Goal: Navigation & Orientation: Find specific page/section

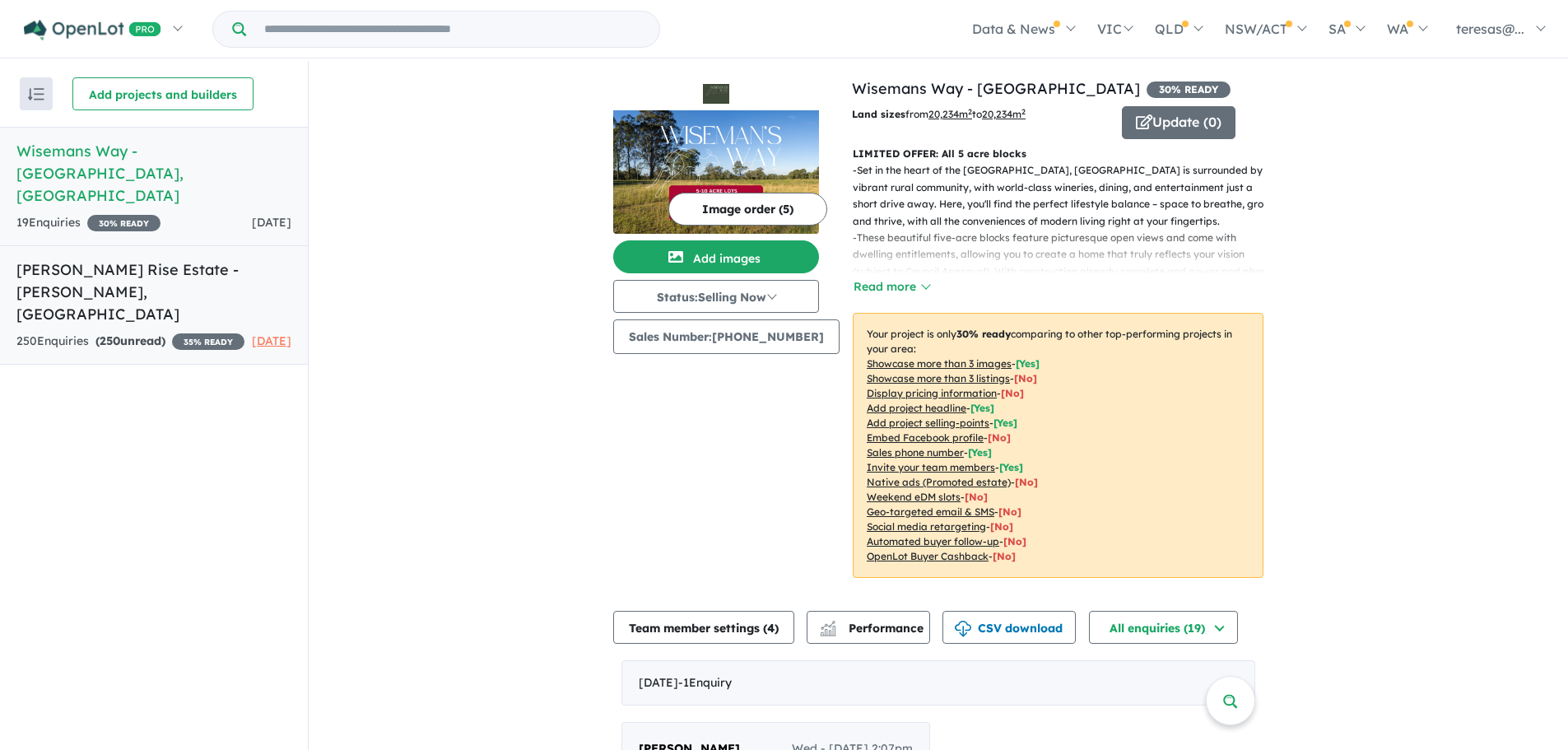
click at [63, 259] on h5 "[PERSON_NAME] Rise Estate - [PERSON_NAME] , [GEOGRAPHIC_DATA]" at bounding box center [154, 292] width 275 height 67
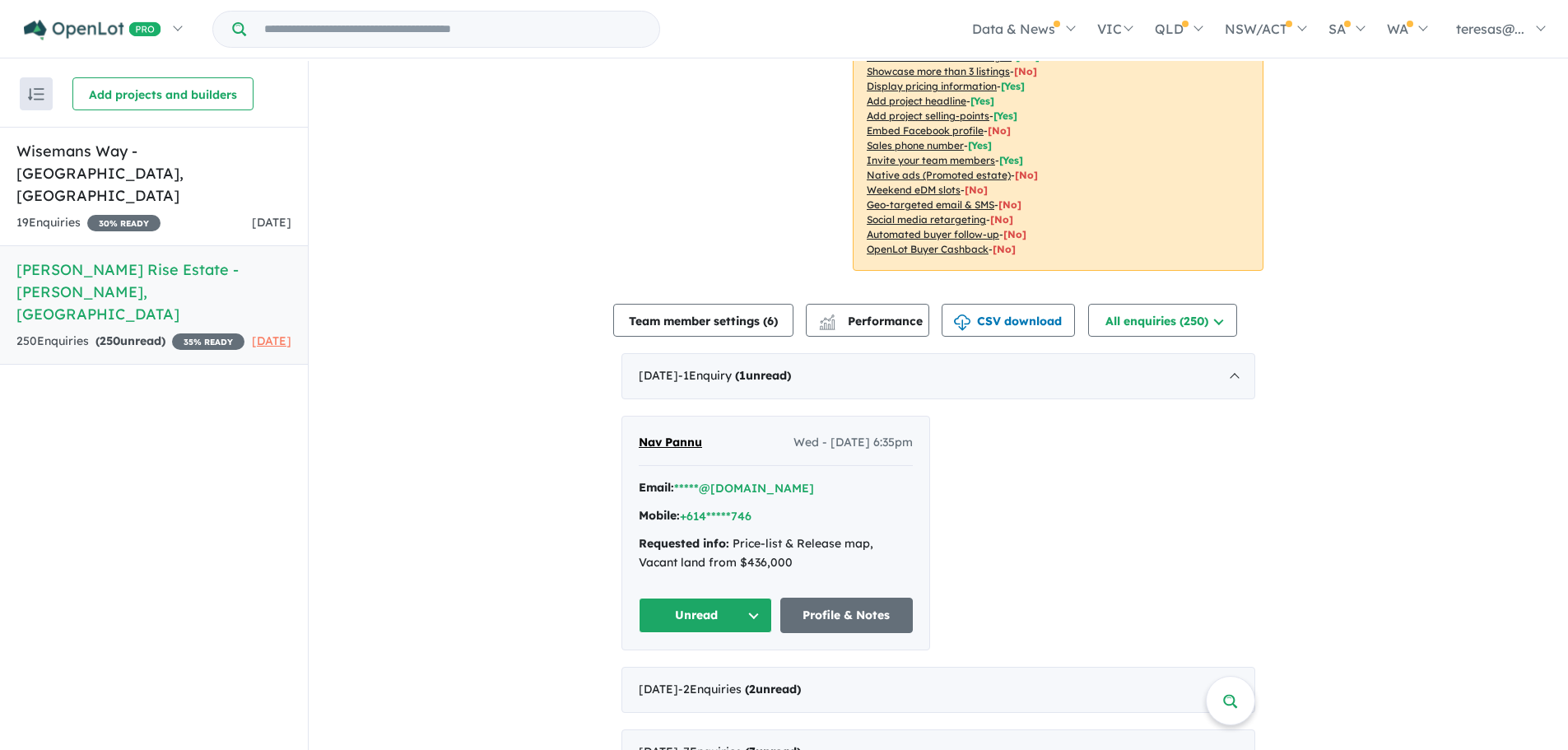
scroll to position [247, 0]
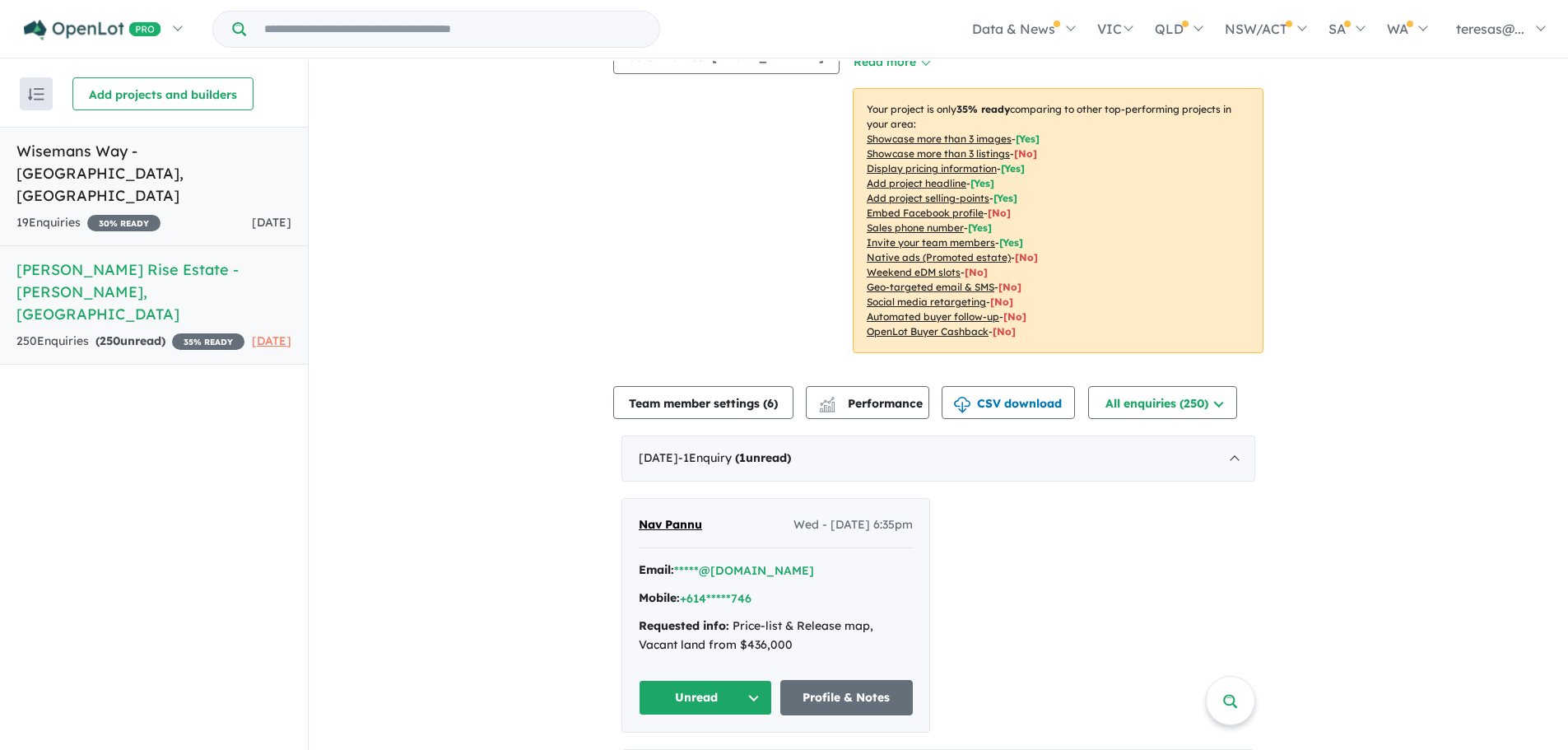
click at [72, 145] on h5 "Wisemans Way - [GEOGRAPHIC_DATA] , [GEOGRAPHIC_DATA]" at bounding box center [154, 173] width 275 height 67
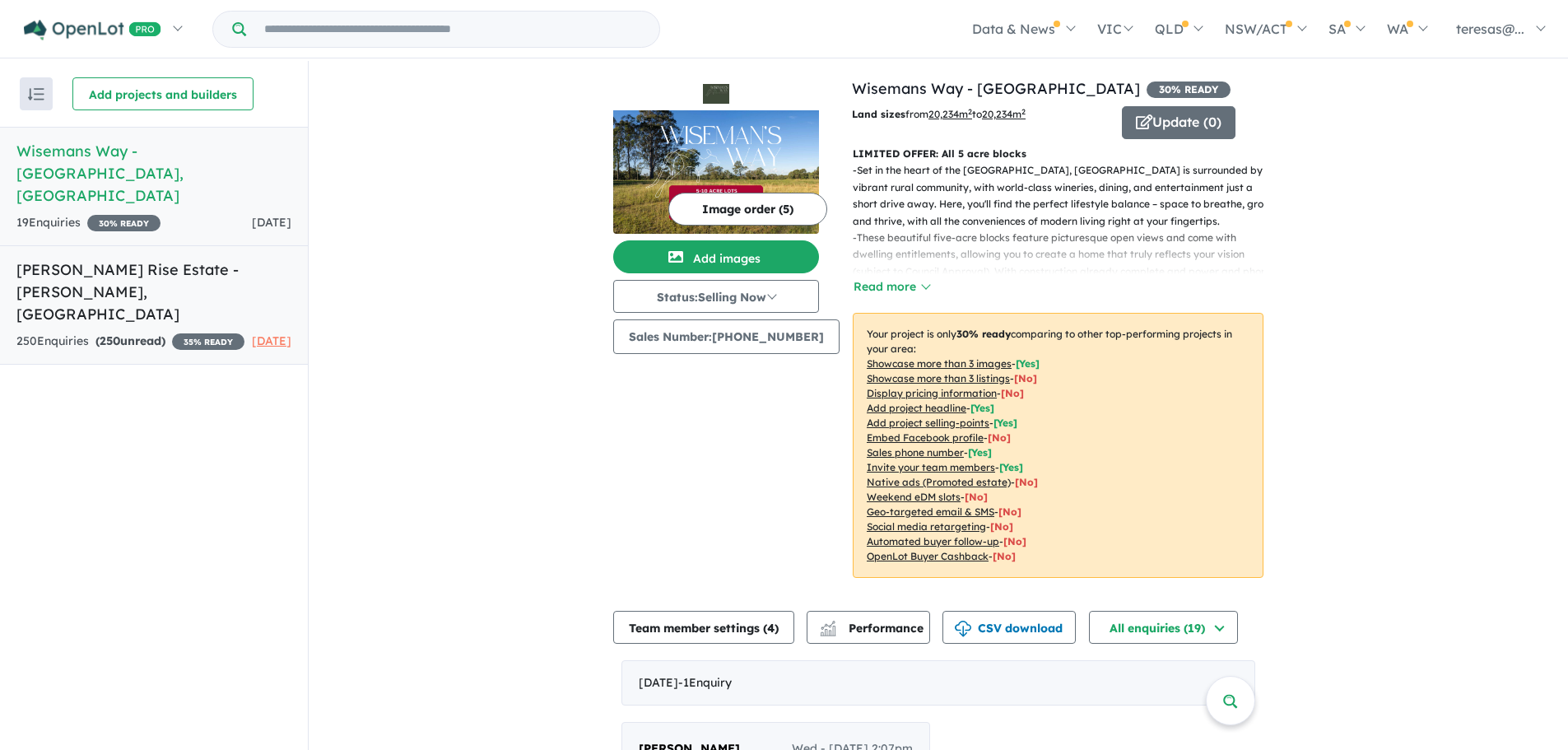
click at [48, 259] on h5 "[PERSON_NAME] Rise Estate - [PERSON_NAME] , [GEOGRAPHIC_DATA]" at bounding box center [154, 292] width 275 height 67
